Goal: Find contact information: Obtain details needed to contact an individual or organization

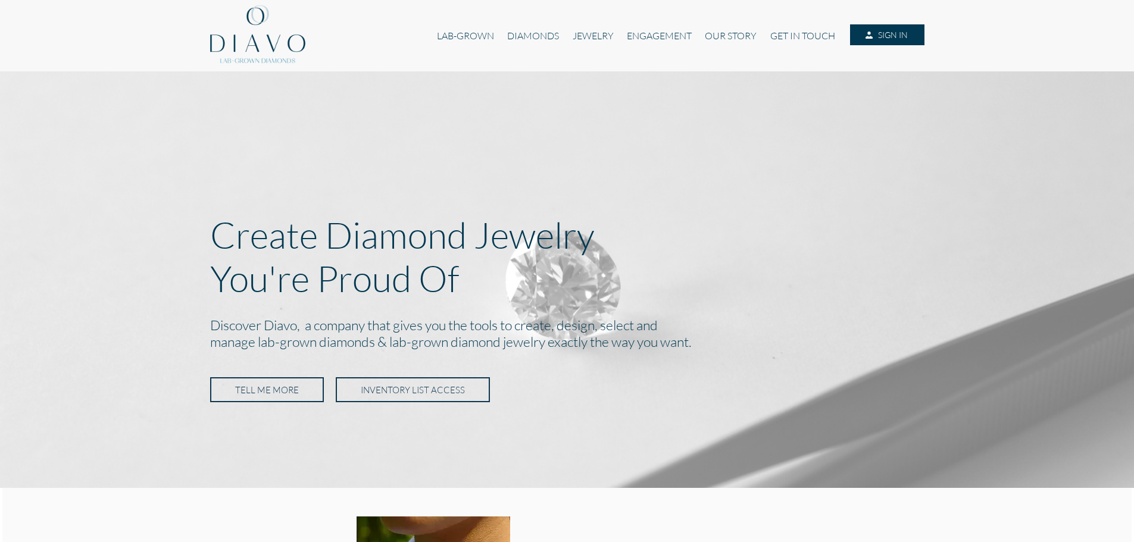
click at [301, 385] on link "TELL ME MORE" at bounding box center [267, 389] width 114 height 25
click at [695, 35] on link "GET IN TOUCH" at bounding box center [803, 35] width 78 height 23
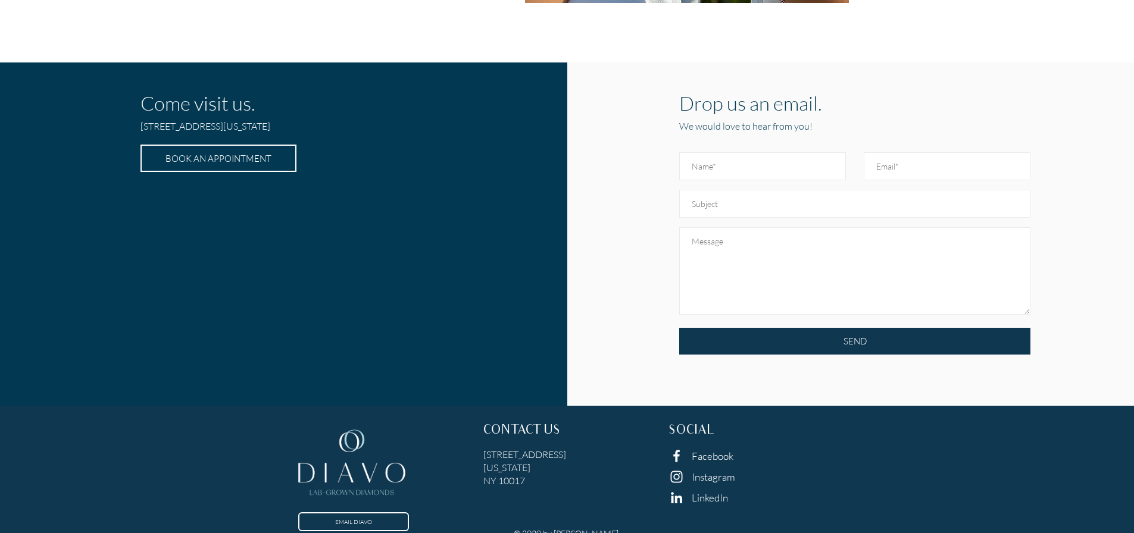
scroll to position [361, 0]
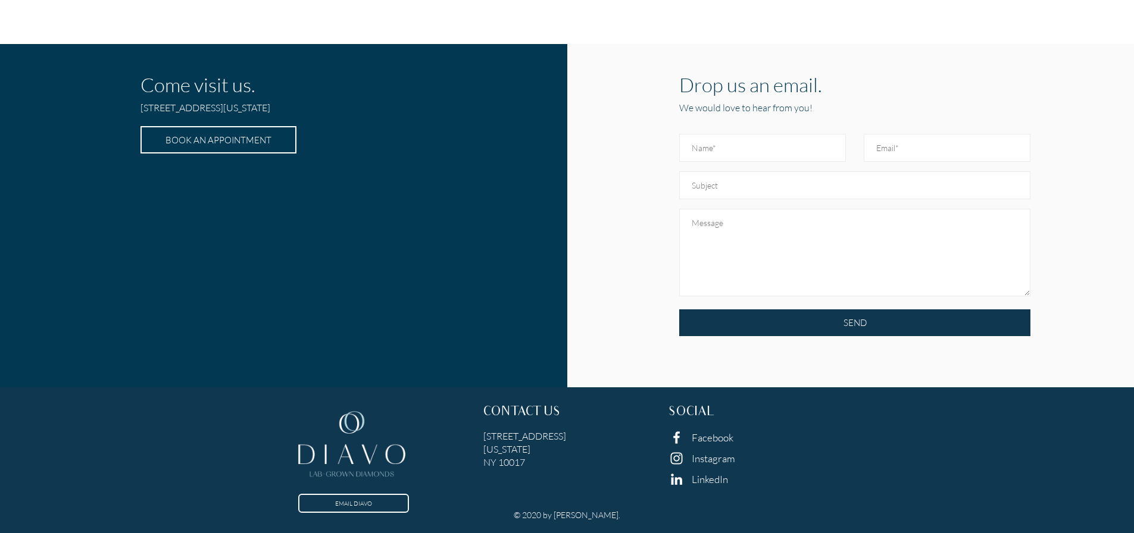
drag, startPoint x: 529, startPoint y: 464, endPoint x: 473, endPoint y: 423, distance: 69.4
click at [473, 423] on div "EMAIL DIAVO CONTACT US 6 East 45th Street, Suite 1107 New York NY 10017 SOCIAL …" at bounding box center [566, 453] width 1111 height 114
copy div "EMAIL DIAVO CONTACT US 6 East 45th Street, Suite 1107 New York NY 10017"
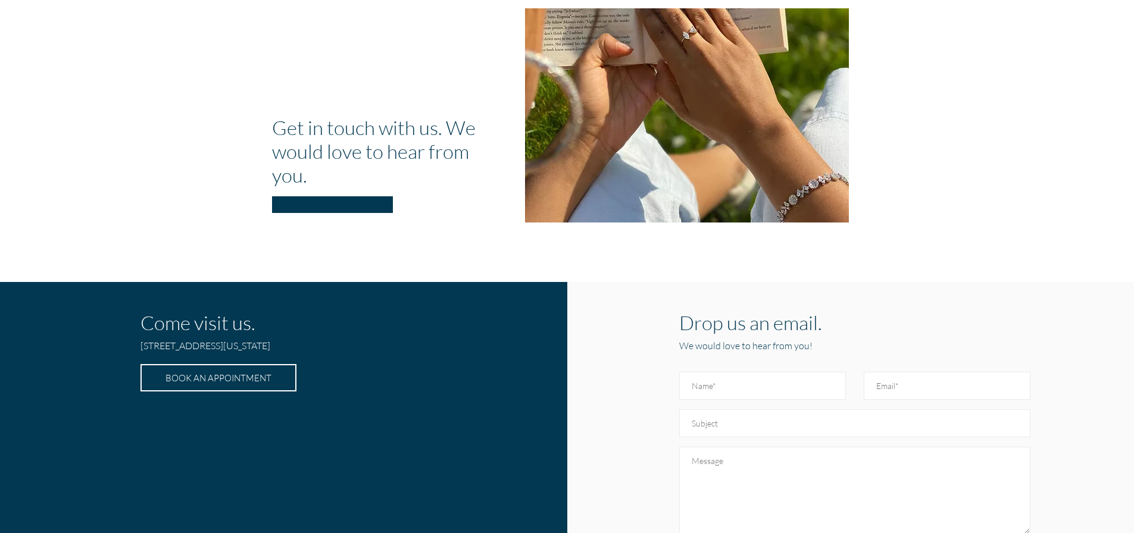
scroll to position [120, 0]
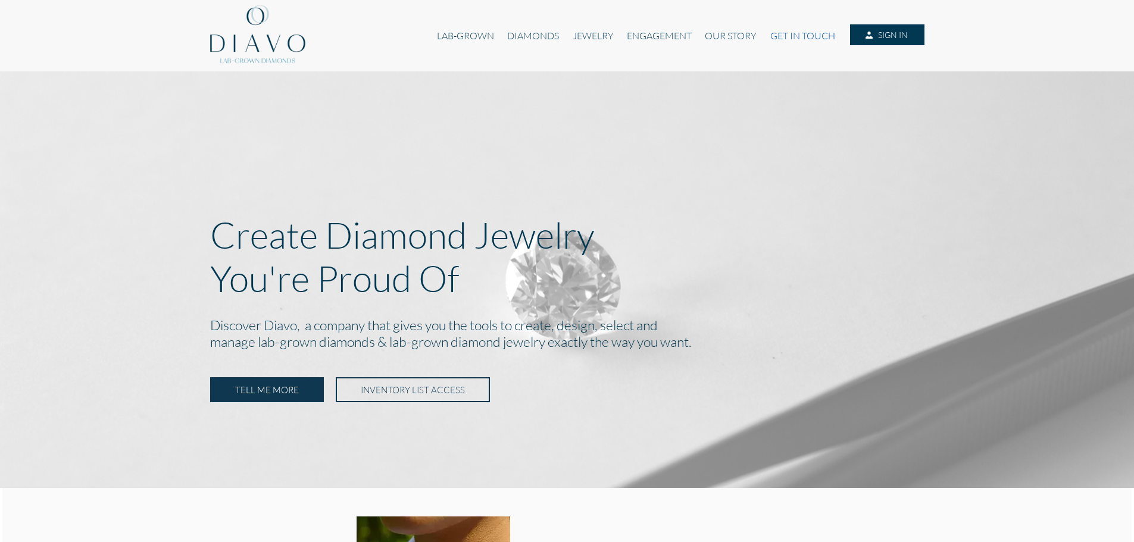
click at [789, 39] on link "GET IN TOUCH" at bounding box center [803, 35] width 78 height 23
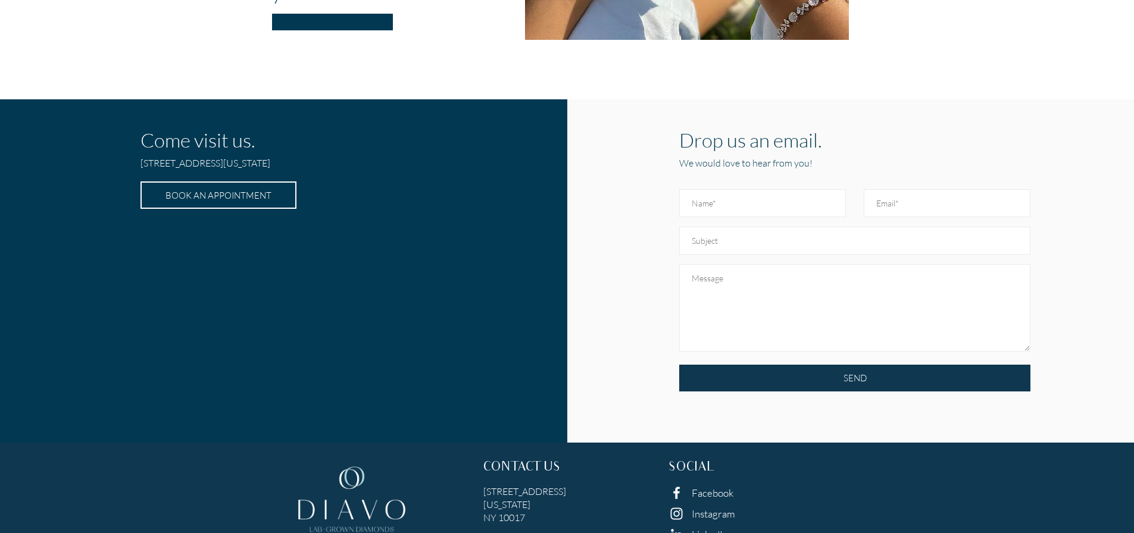
scroll to position [361, 0]
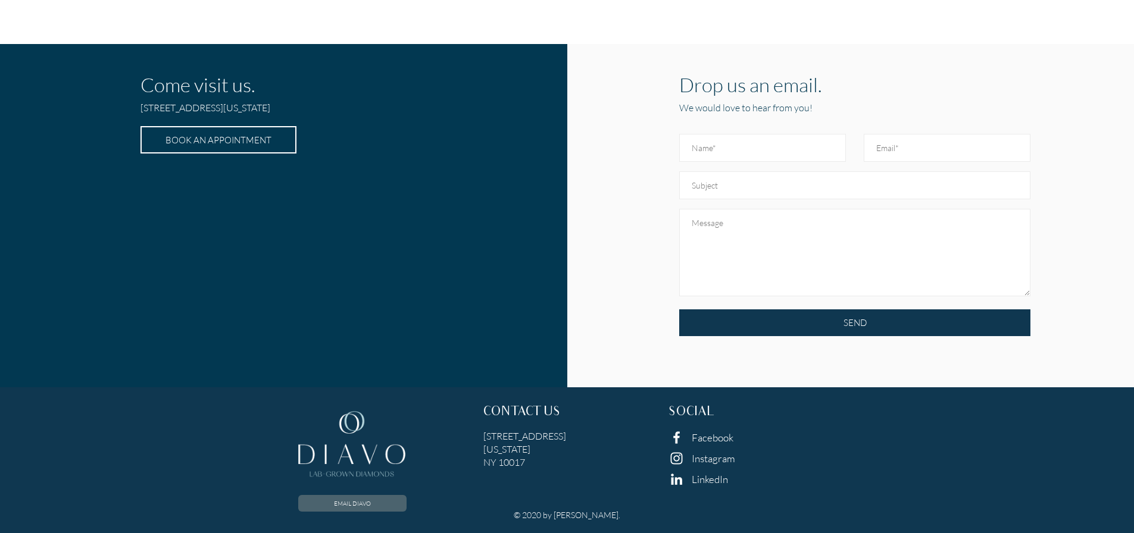
click at [372, 506] on link "EMAIL DIAVO" at bounding box center [352, 503] width 108 height 17
click at [363, 499] on link "EMAIL DIAVO" at bounding box center [352, 503] width 108 height 17
click at [391, 507] on link "EMAIL DIAVO" at bounding box center [352, 503] width 108 height 17
